Goal: Transaction & Acquisition: Purchase product/service

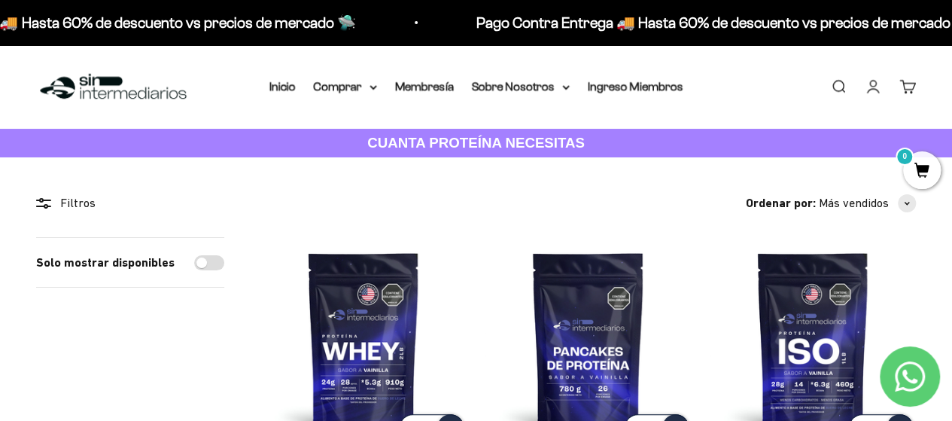
click at [908, 84] on link "Carrito 0" at bounding box center [907, 86] width 17 height 17
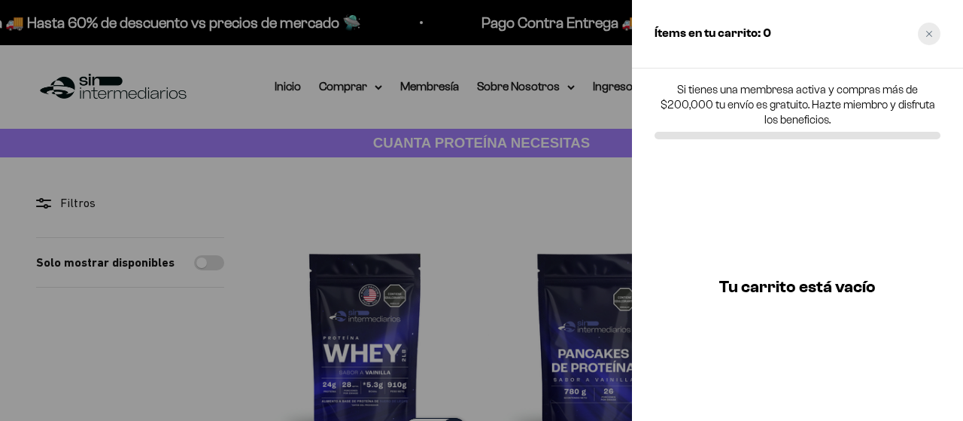
click at [933, 36] on div "Close cart" at bounding box center [929, 34] width 23 height 23
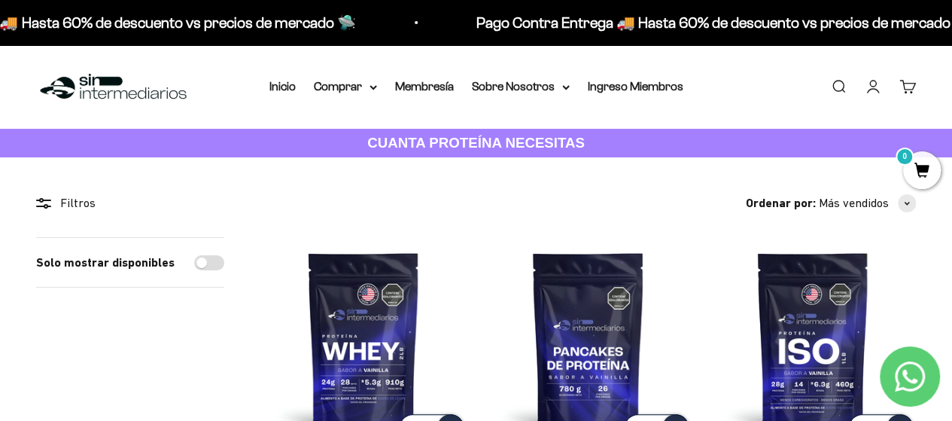
click at [870, 85] on link "Iniciar sesión" at bounding box center [873, 86] width 17 height 17
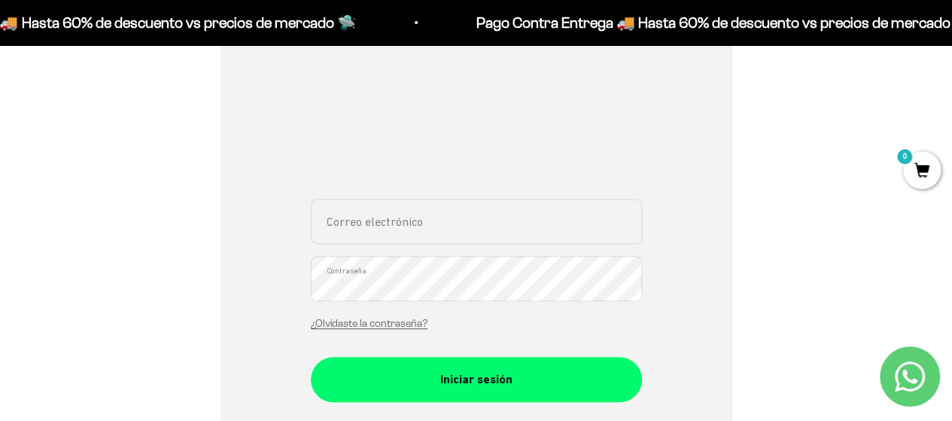
scroll to position [301, 0]
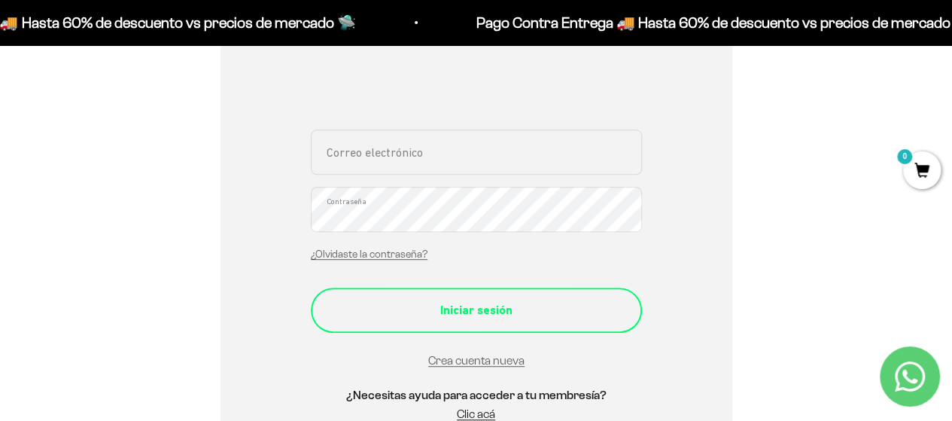
type input "[EMAIL_ADDRESS][DOMAIN_NAME]"
click at [409, 315] on div "Iniciar sesión" at bounding box center [476, 310] width 271 height 20
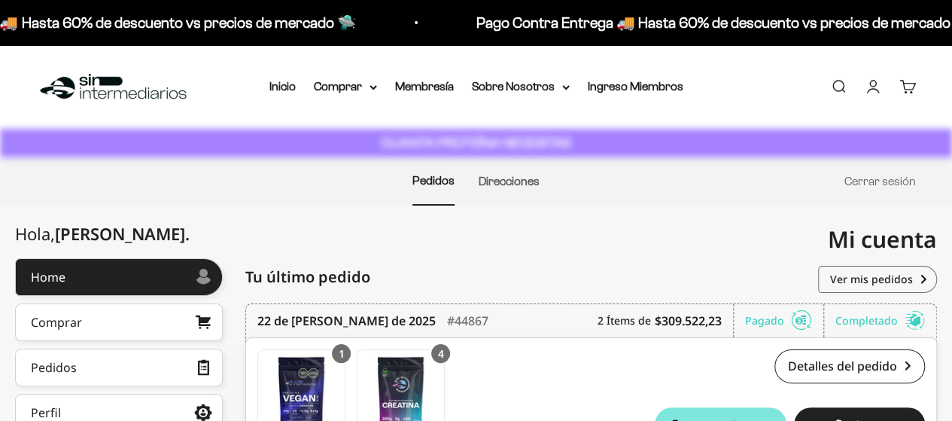
scroll to position [151, 0]
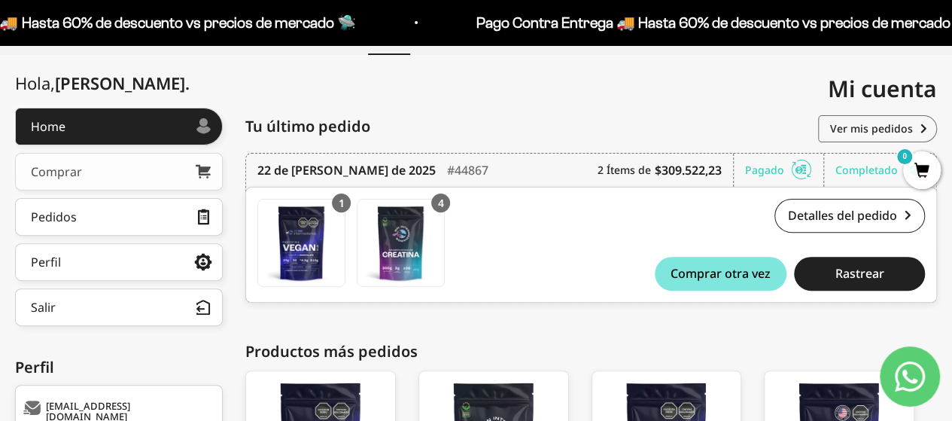
click at [59, 168] on div "Comprar" at bounding box center [56, 172] width 51 height 12
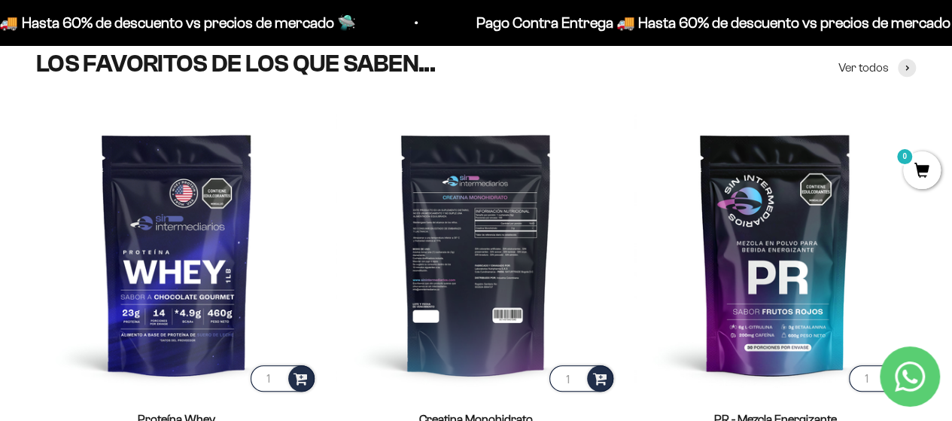
scroll to position [602, 0]
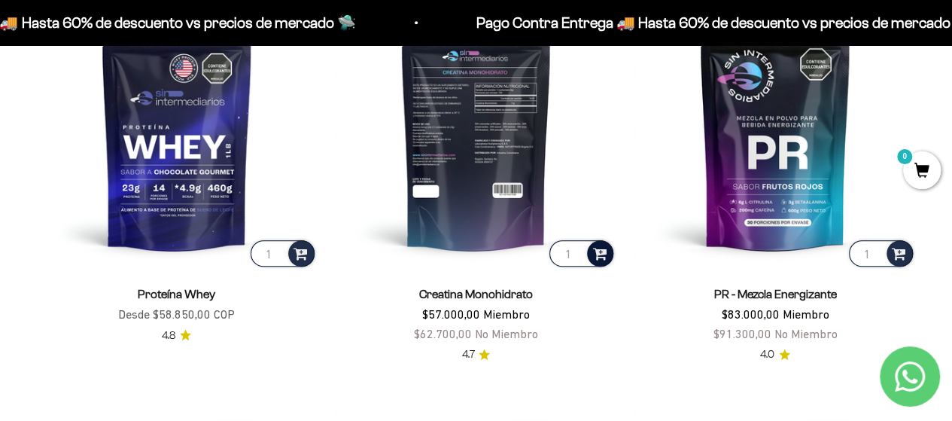
click at [601, 256] on span at bounding box center [599, 252] width 14 height 17
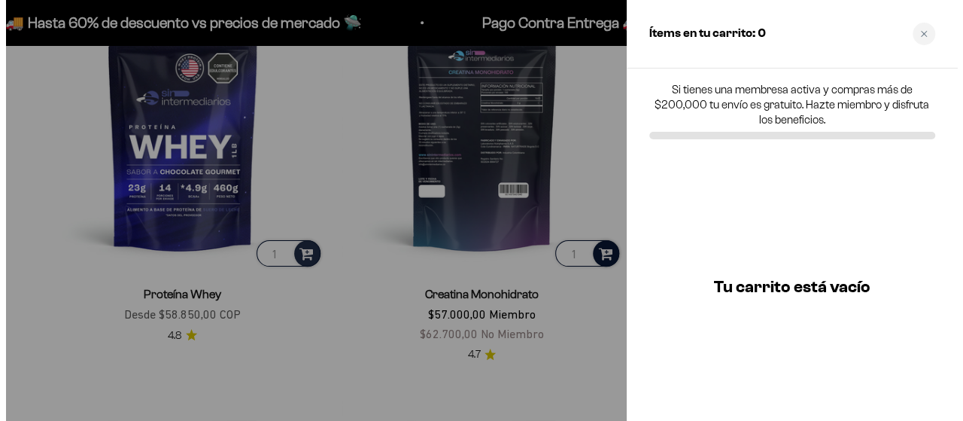
scroll to position [606, 0]
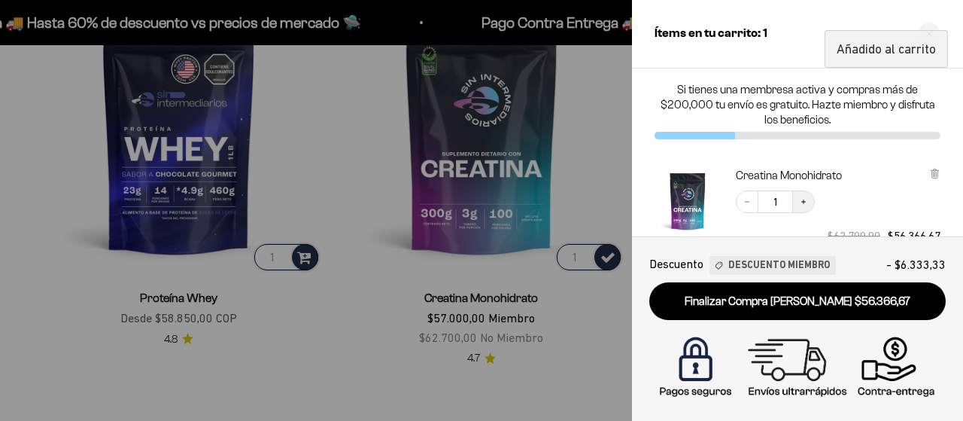
click at [805, 198] on icon "Increase quantity" at bounding box center [803, 201] width 9 height 9
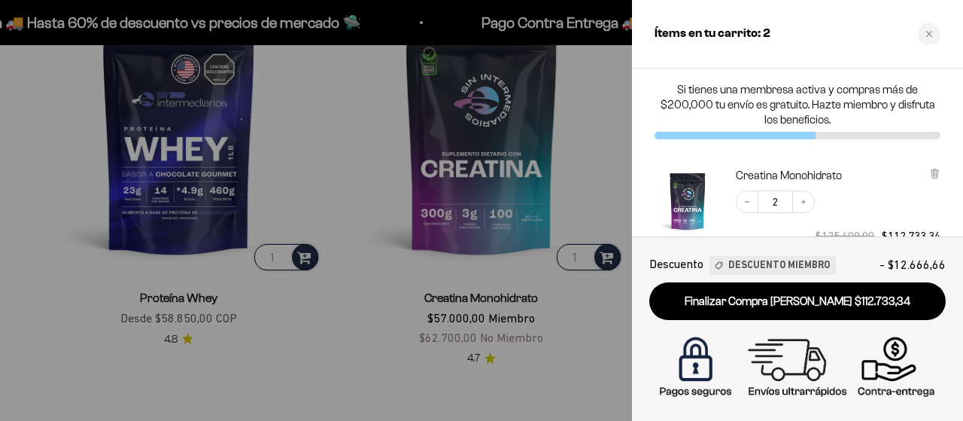
click at [808, 199] on button "Increase quantity" at bounding box center [804, 201] width 23 height 23
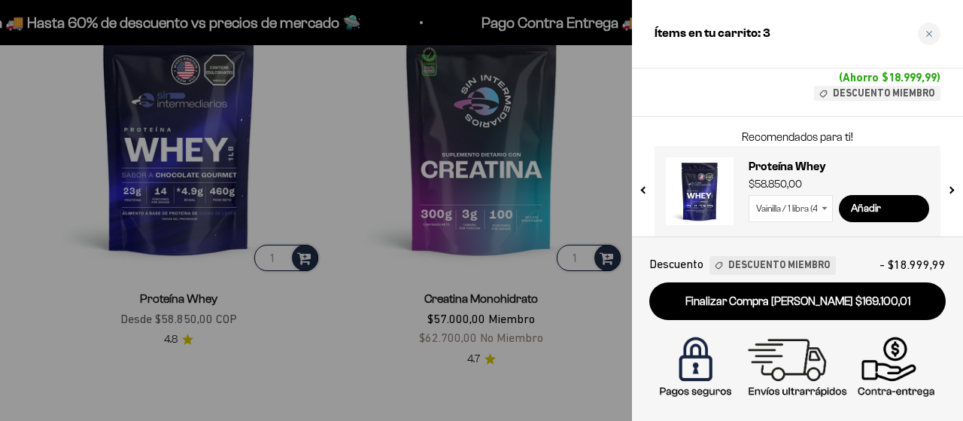
scroll to position [184, 0]
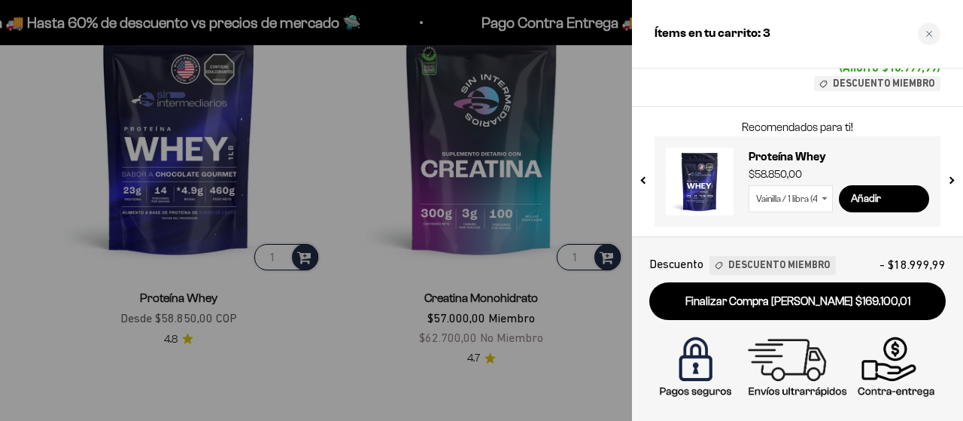
click at [592, 121] on div at bounding box center [481, 210] width 963 height 421
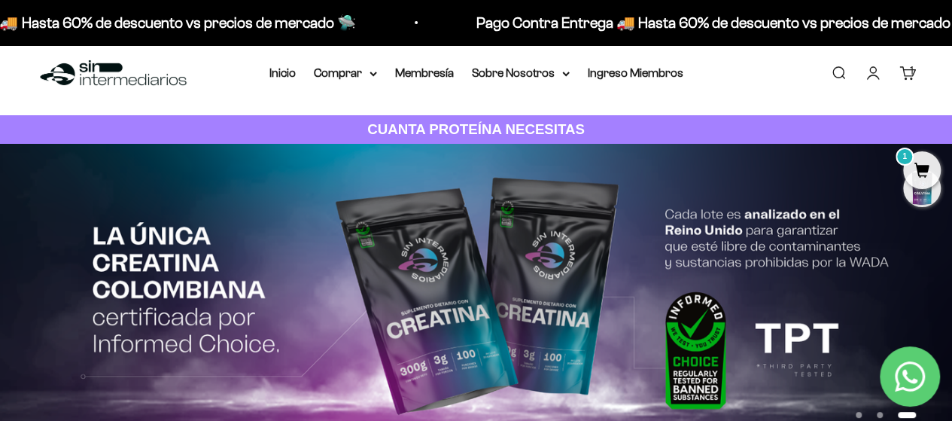
scroll to position [0, 0]
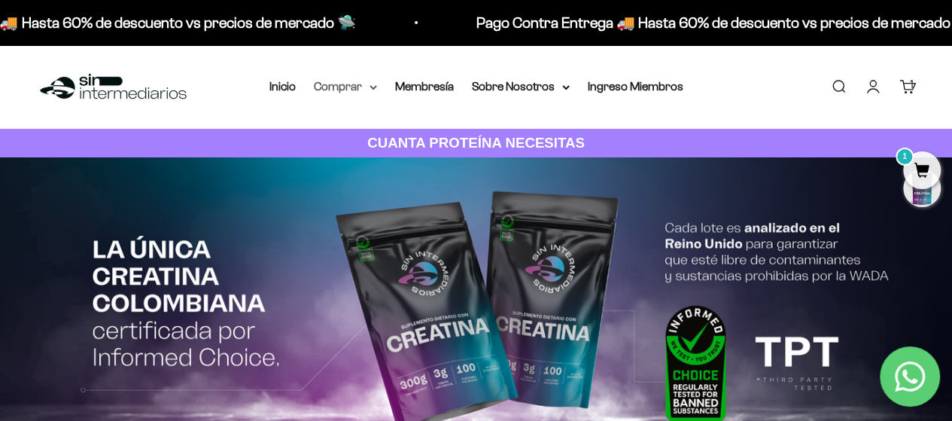
click at [356, 90] on summary "Comprar" at bounding box center [345, 87] width 63 height 20
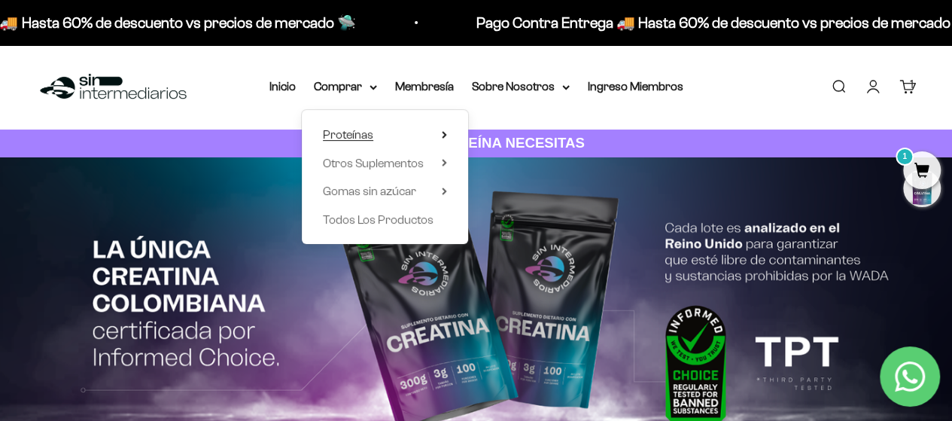
click at [344, 136] on span "Proteínas" at bounding box center [348, 134] width 50 height 13
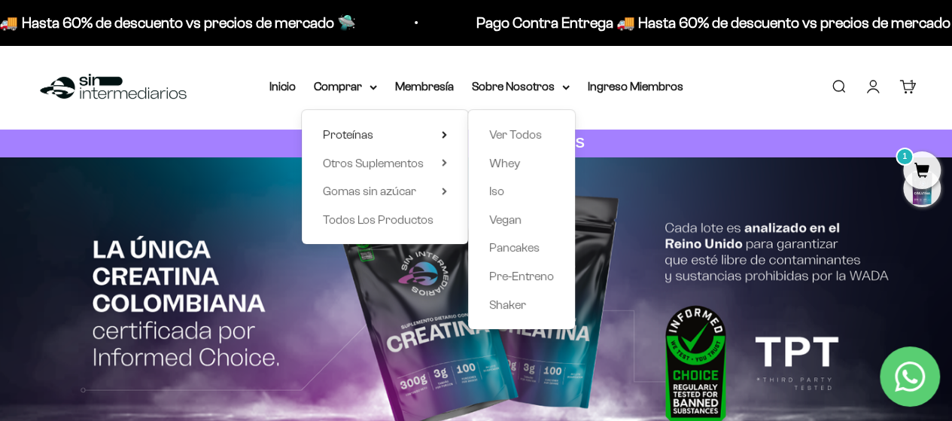
click at [730, 102] on div "Menú [GEOGRAPHIC_DATA] Inicio Comprar Proteínas Ver Todos Whey Iso Vegan Pancak…" at bounding box center [476, 87] width 952 height 84
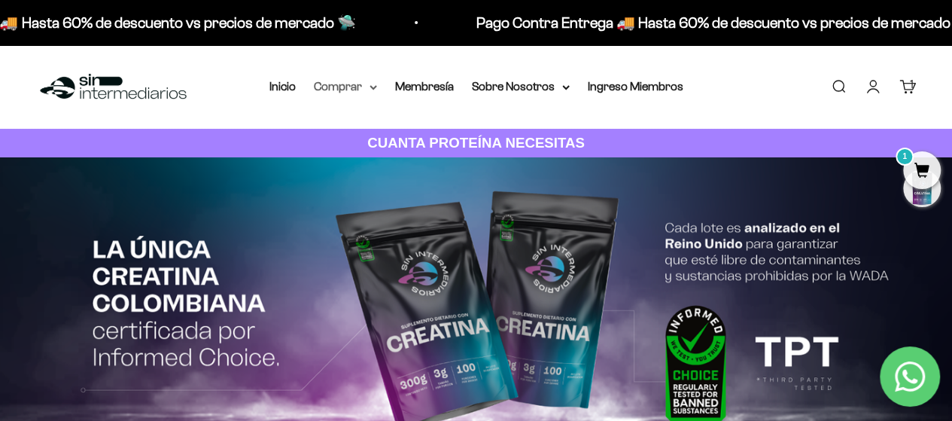
click at [361, 90] on summary "Comprar" at bounding box center [345, 87] width 63 height 20
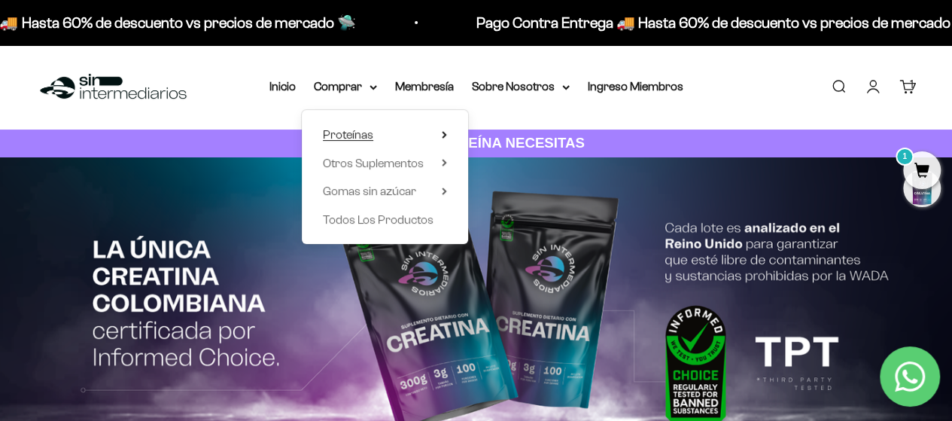
click at [440, 138] on summary "Proteínas" at bounding box center [385, 135] width 124 height 20
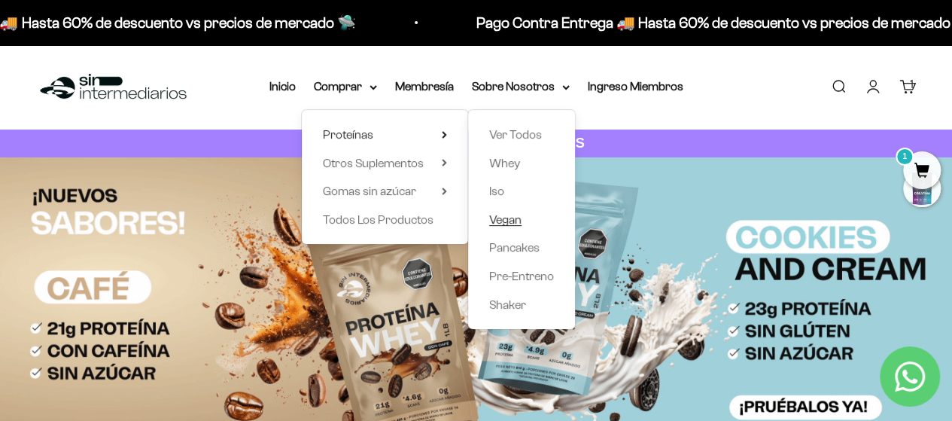
click at [512, 224] on span "Vegan" at bounding box center [505, 219] width 32 height 13
